Goal: Task Accomplishment & Management: Use online tool/utility

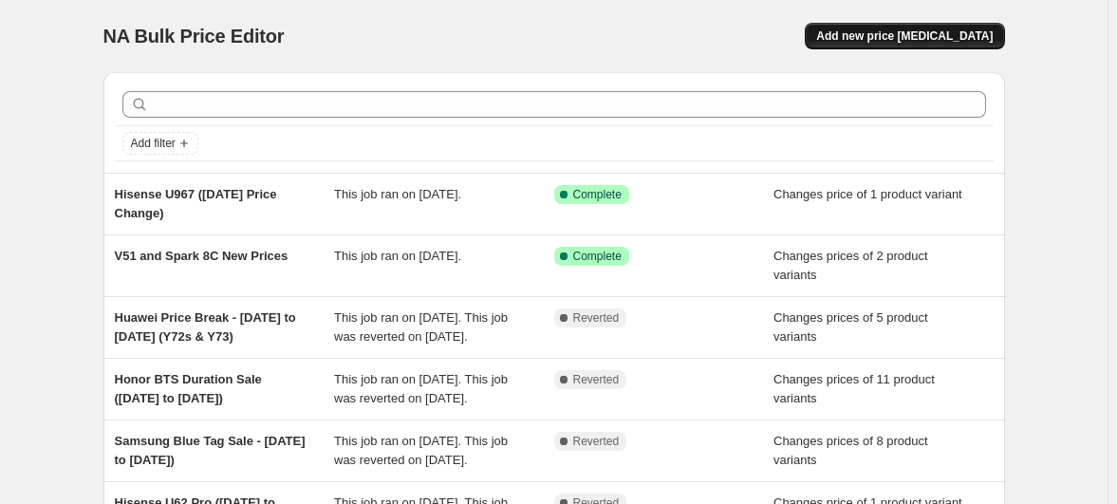
click at [858, 28] on span "Add new price [MEDICAL_DATA]" at bounding box center [904, 35] width 177 height 15
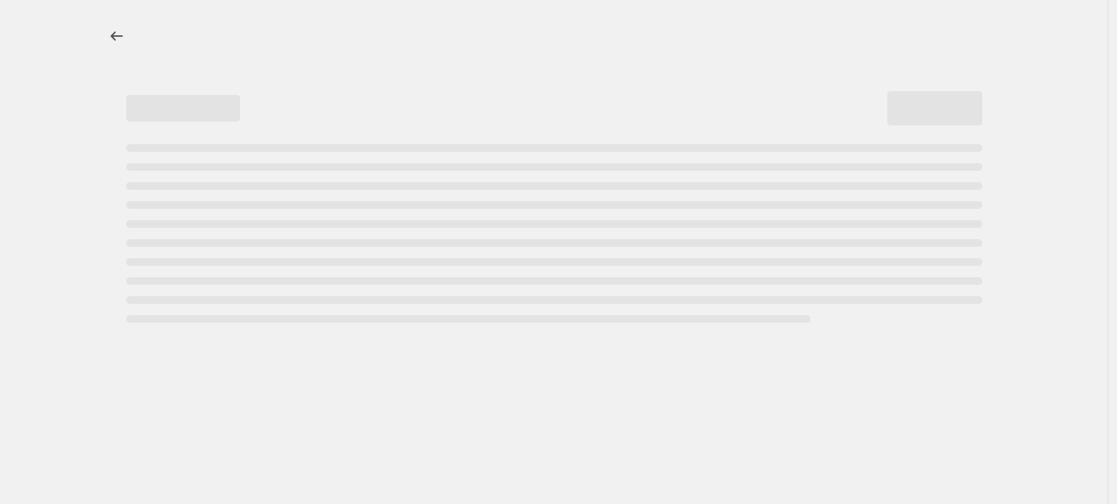
select select "percentage"
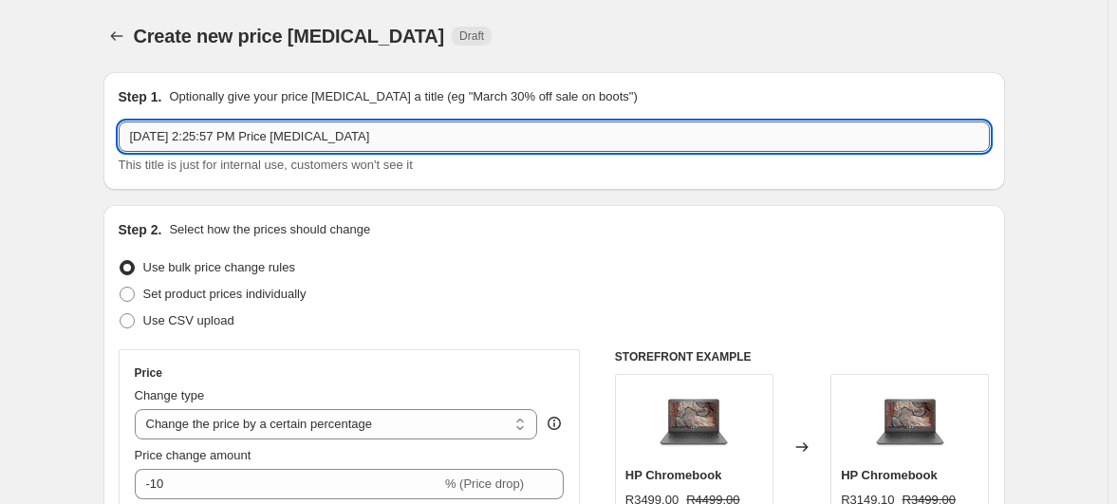
click at [394, 121] on input "[DATE] 2:25:57 PM Price [MEDICAL_DATA]" at bounding box center [554, 136] width 871 height 30
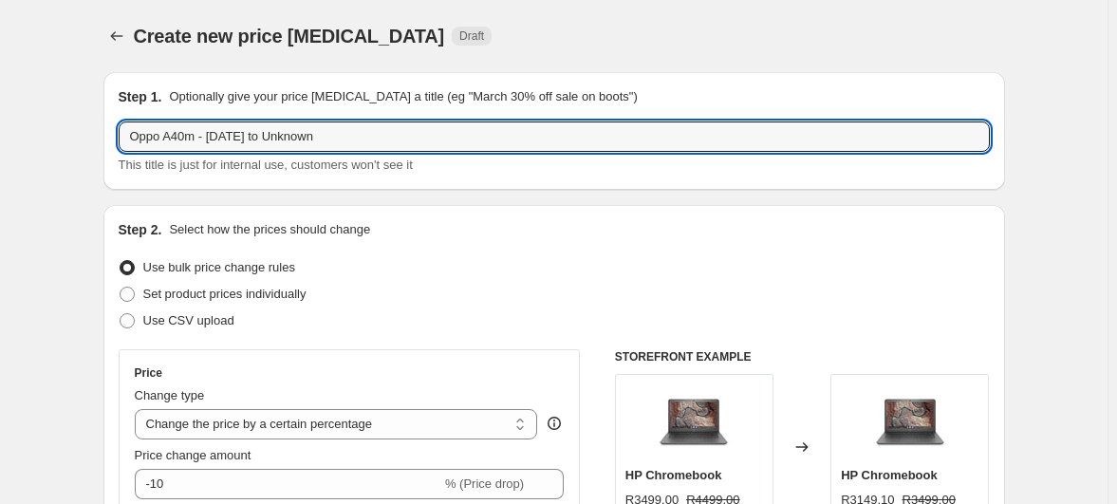
type input "Oppo A40m - [DATE] to Unknown"
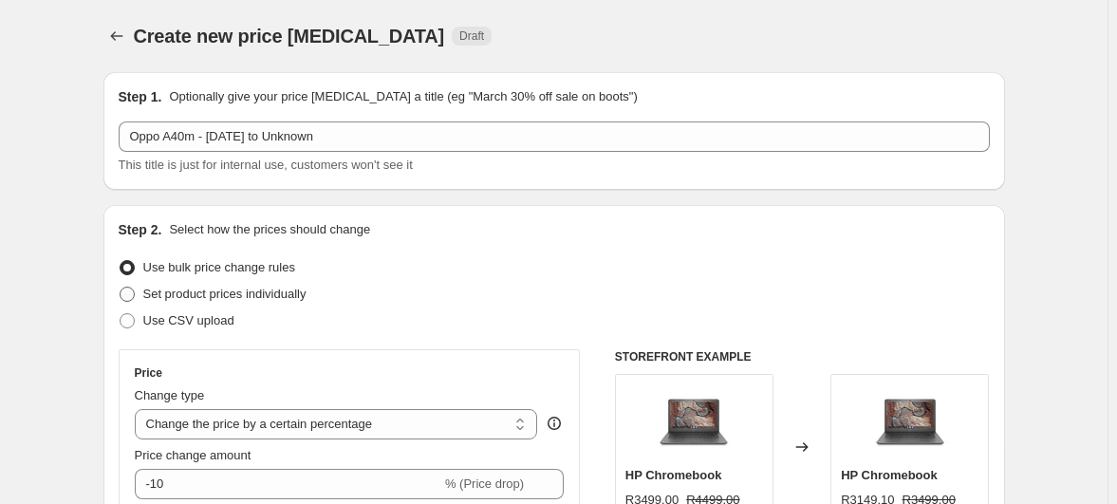
click at [256, 287] on span "Set product prices individually" at bounding box center [224, 294] width 163 height 14
click at [121, 287] on input "Set product prices individually" at bounding box center [120, 287] width 1 height 1
radio input "true"
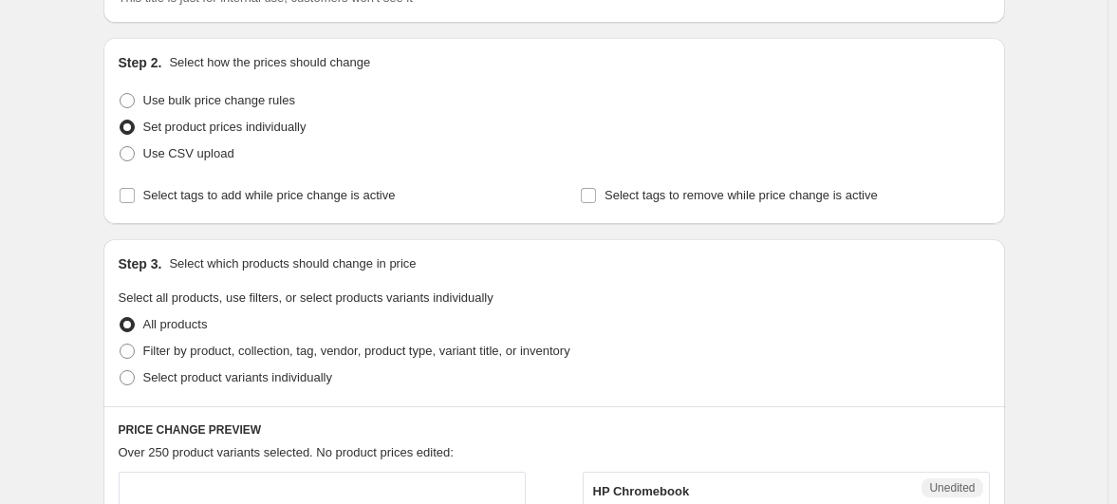
scroll to position [172, 0]
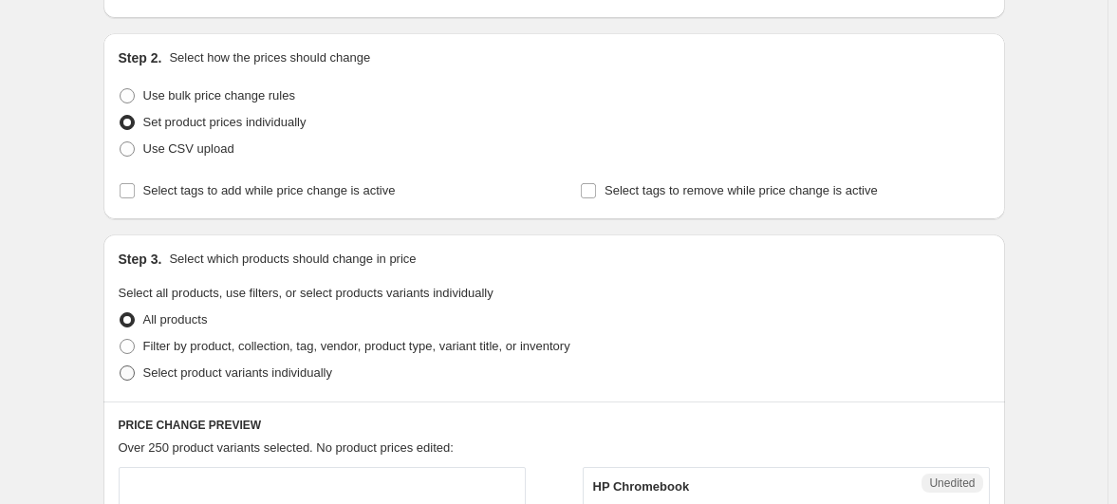
click at [252, 365] on span "Select product variants individually" at bounding box center [237, 372] width 189 height 14
click at [121, 365] on input "Select product variants individually" at bounding box center [120, 365] width 1 height 1
radio input "true"
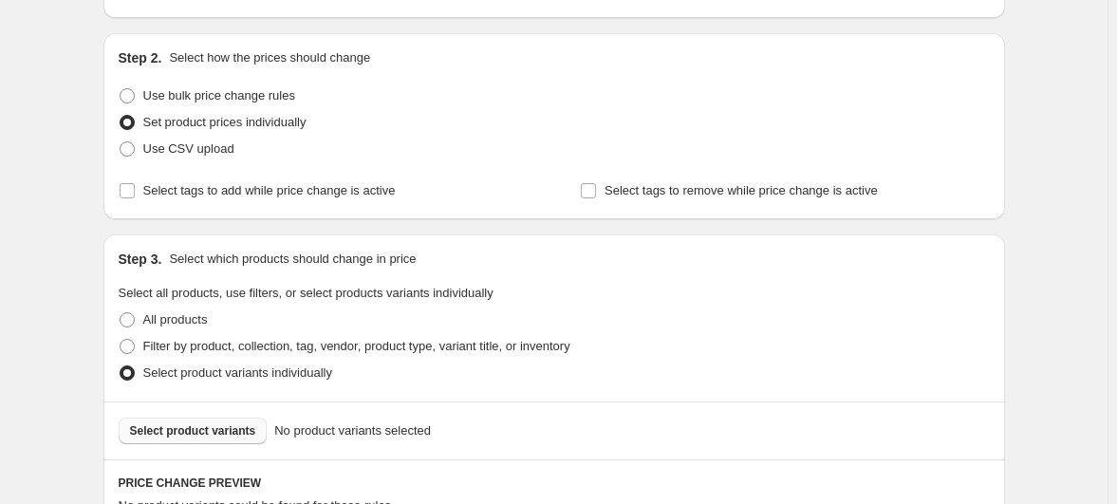
click at [245, 423] on span "Select product variants" at bounding box center [193, 430] width 126 height 15
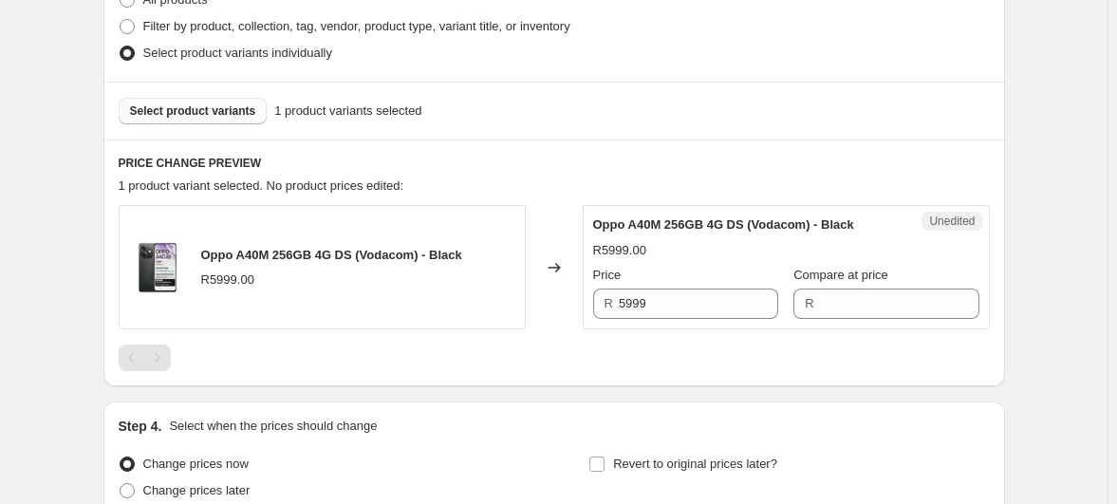
scroll to position [517, 0]
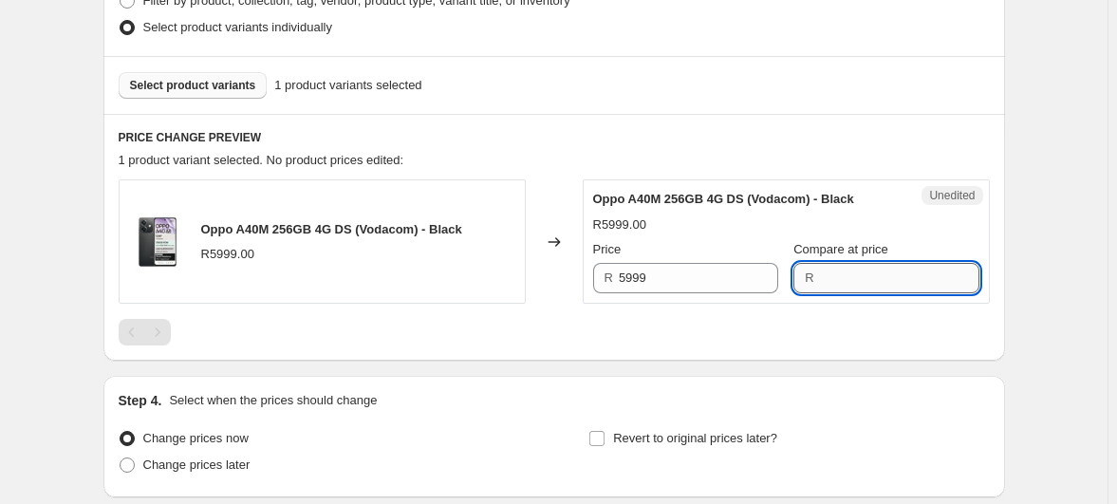
click at [834, 263] on input "Compare at price" at bounding box center [899, 278] width 159 height 30
type input "5999"
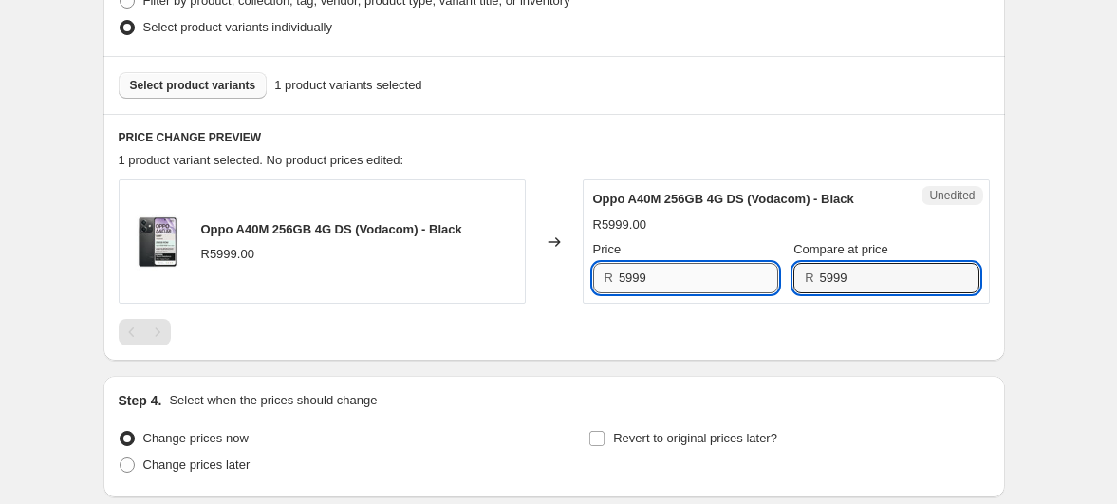
click at [651, 263] on input "5999" at bounding box center [698, 278] width 159 height 30
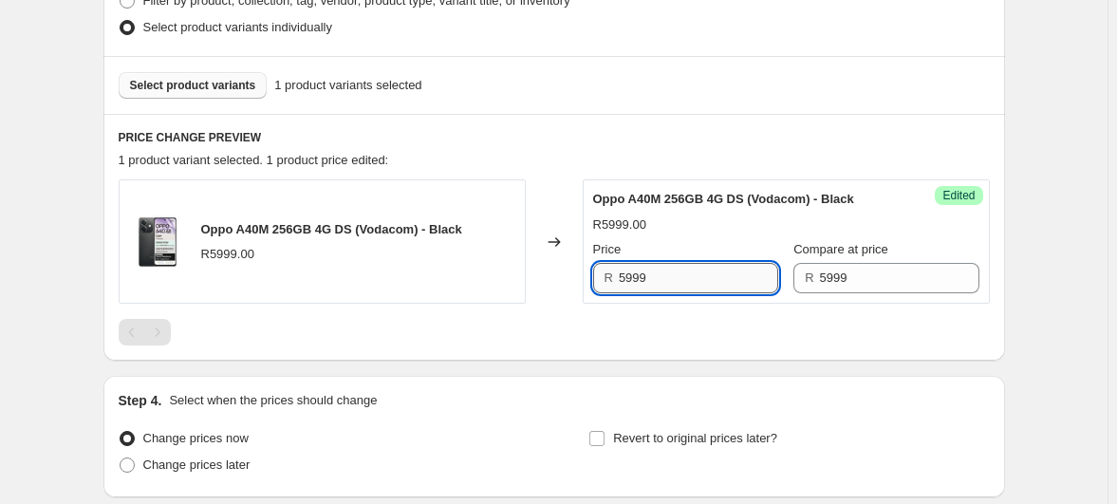
click at [651, 263] on input "5999" at bounding box center [698, 278] width 159 height 30
type input "3999"
click at [210, 457] on span "Change prices later" at bounding box center [196, 464] width 107 height 14
click at [121, 457] on input "Change prices later" at bounding box center [120, 457] width 1 height 1
radio input "true"
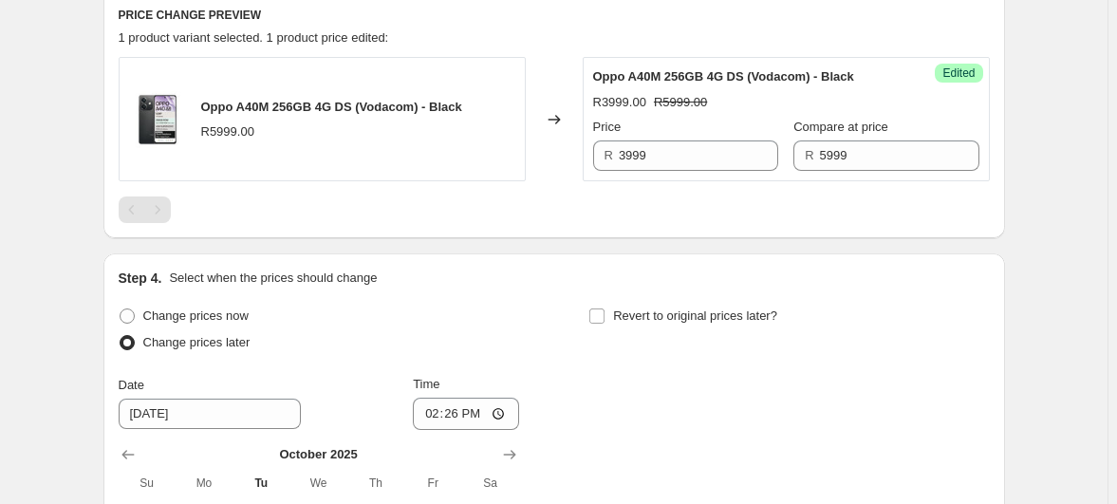
scroll to position [776, 0]
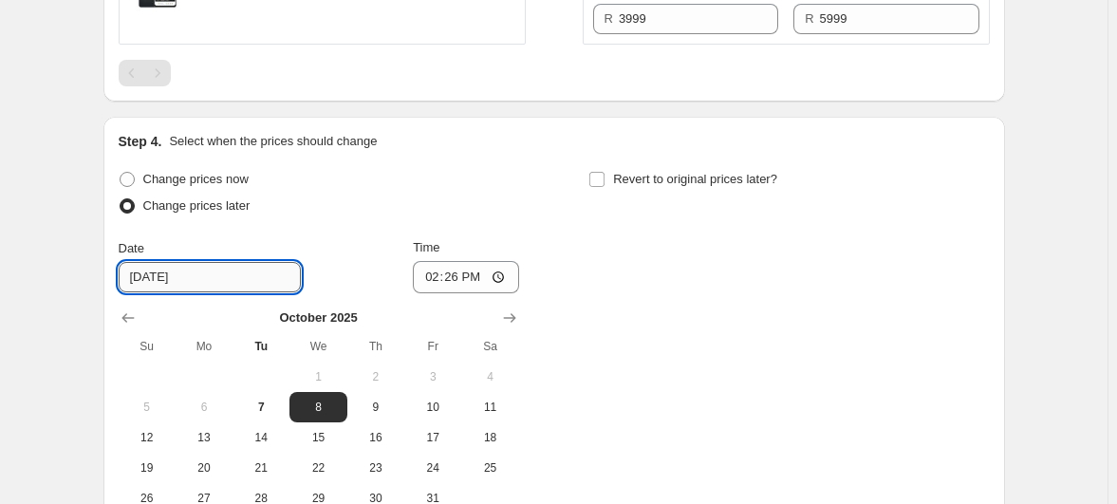
click at [230, 262] on input "[DATE]" at bounding box center [210, 277] width 182 height 30
click at [339, 400] on span "8" at bounding box center [318, 407] width 42 height 15
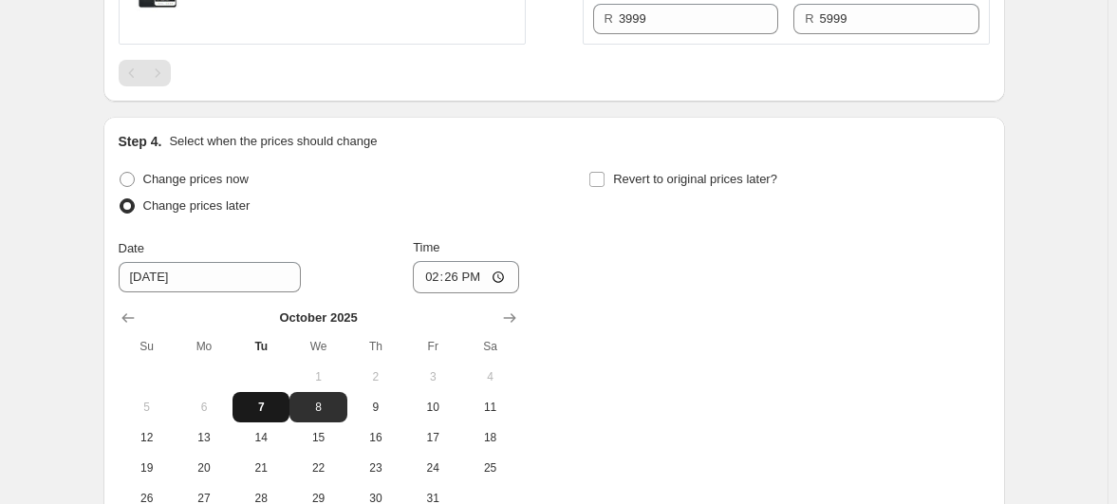
click at [282, 400] on span "7" at bounding box center [261, 407] width 42 height 15
type input "[DATE]"
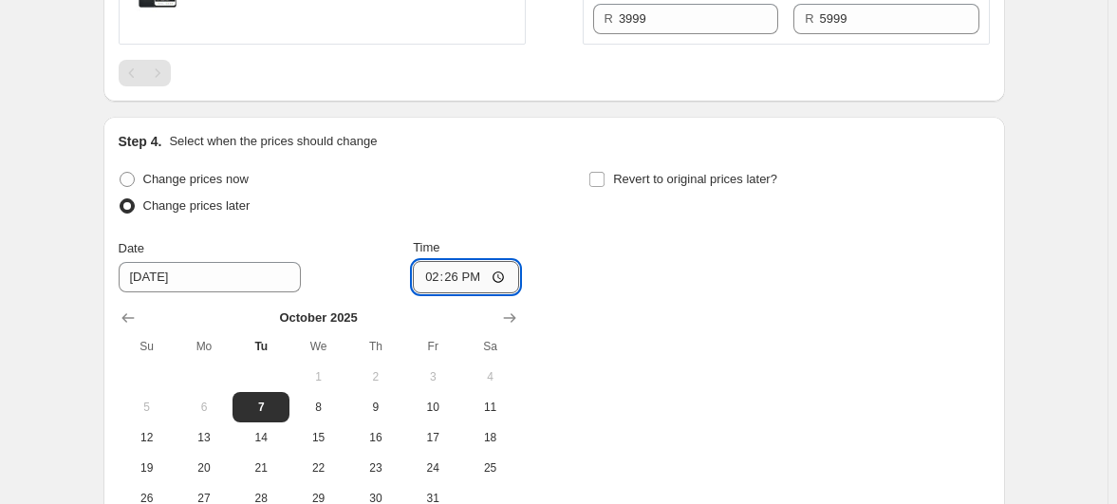
click at [494, 261] on input "14:26" at bounding box center [466, 277] width 106 height 32
type input "23:59"
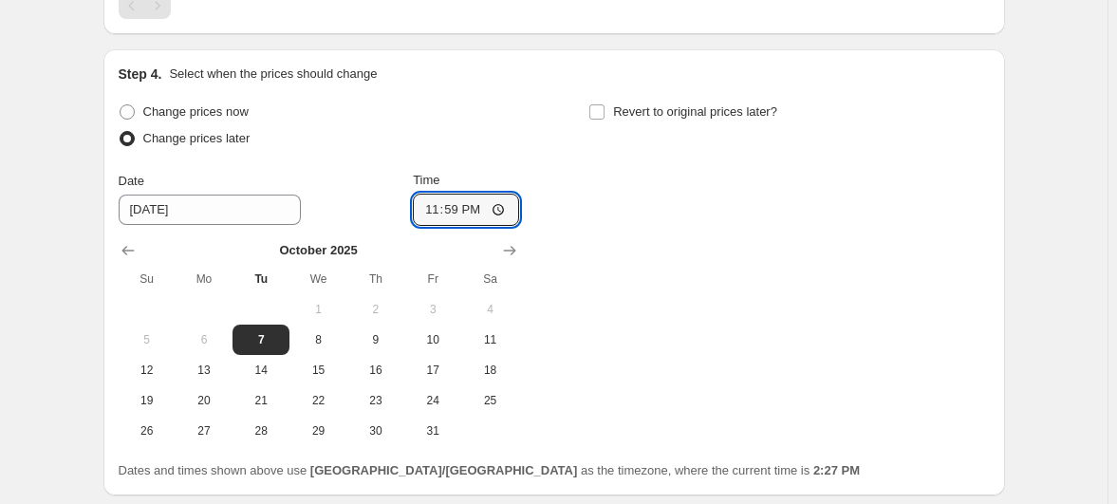
scroll to position [856, 0]
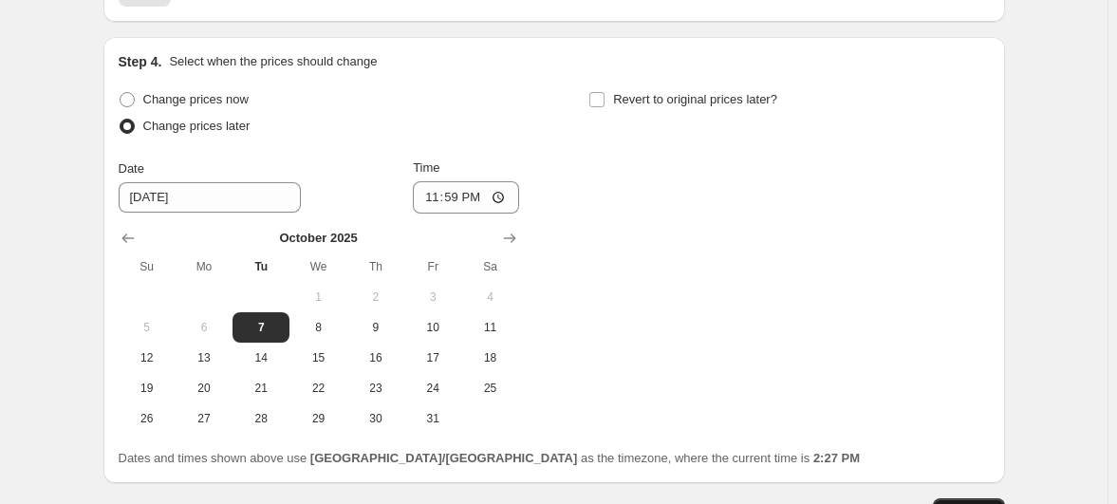
click at [944, 503] on span "Continue" at bounding box center [968, 511] width 49 height 15
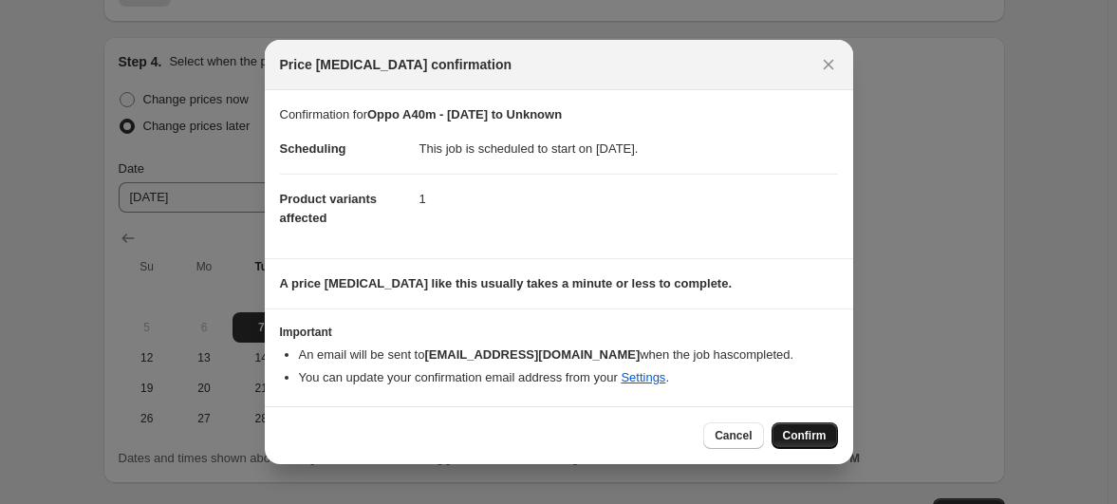
click at [783, 428] on span "Confirm" at bounding box center [805, 435] width 44 height 15
